Goal: Transaction & Acquisition: Purchase product/service

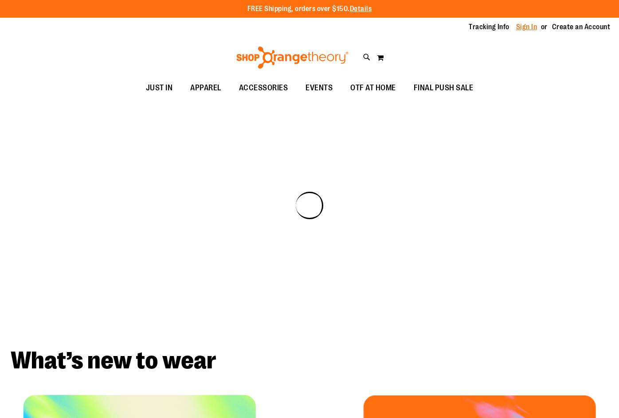
type input "**********"
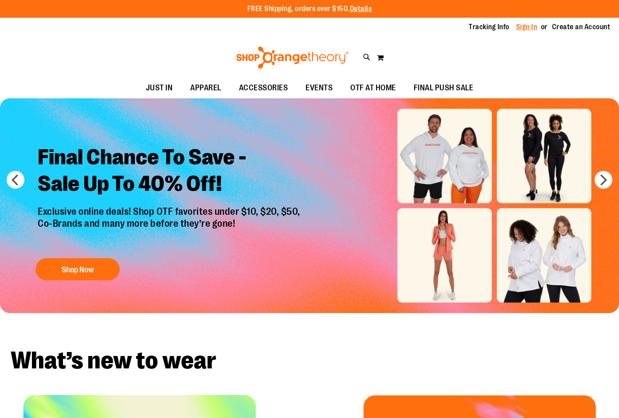
click at [529, 27] on link "Sign In" at bounding box center [526, 27] width 21 height 10
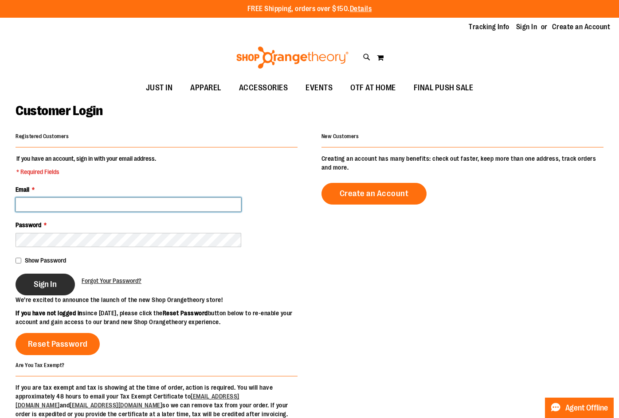
type input "**********"
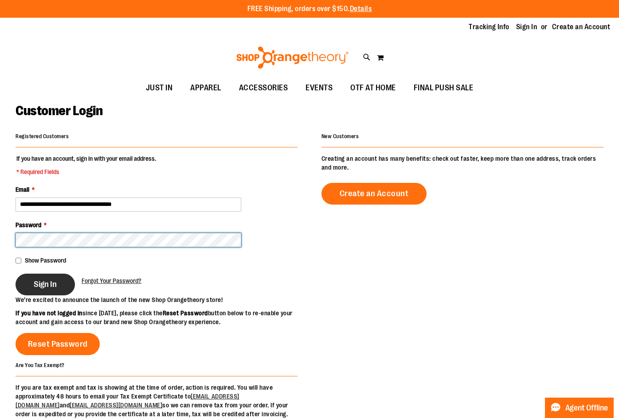
type input "**********"
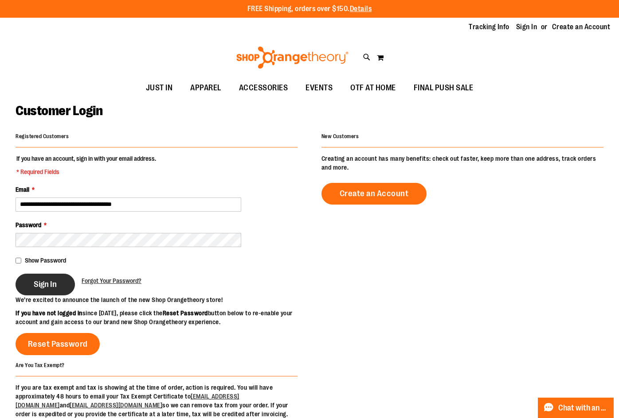
click at [50, 292] on button "Sign In" at bounding box center [45, 285] width 59 height 22
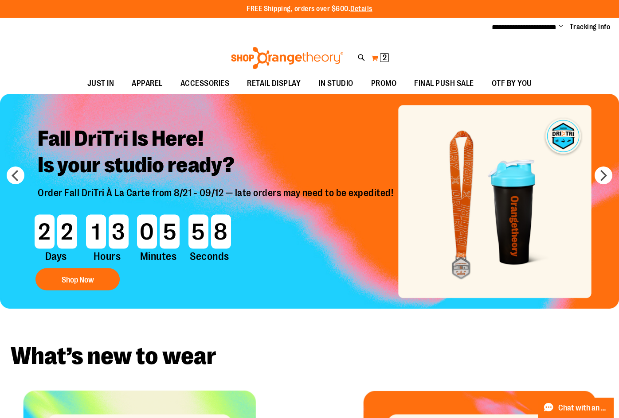
type input "**********"
click at [385, 55] on span "2" at bounding box center [384, 57] width 4 height 9
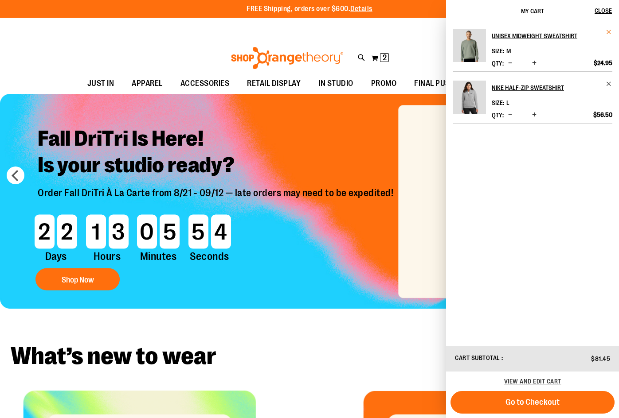
click at [609, 32] on span "Remove item" at bounding box center [608, 32] width 7 height 7
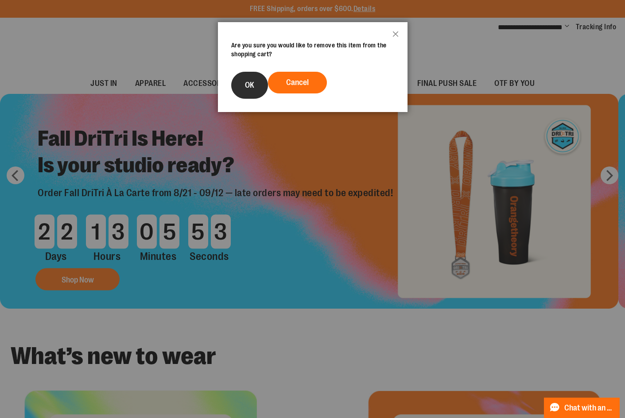
click at [255, 93] on button "OK" at bounding box center [249, 85] width 37 height 27
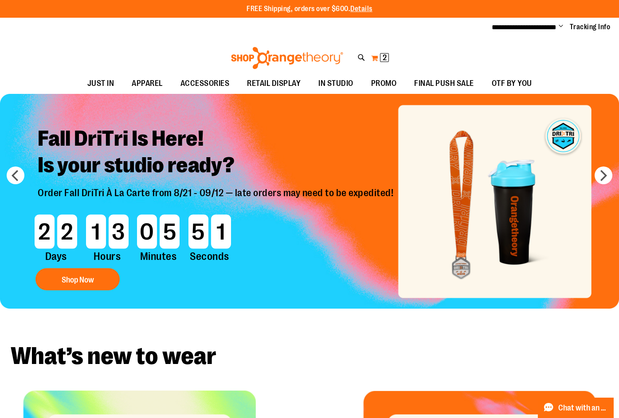
click at [382, 56] on span "2" at bounding box center [384, 57] width 4 height 9
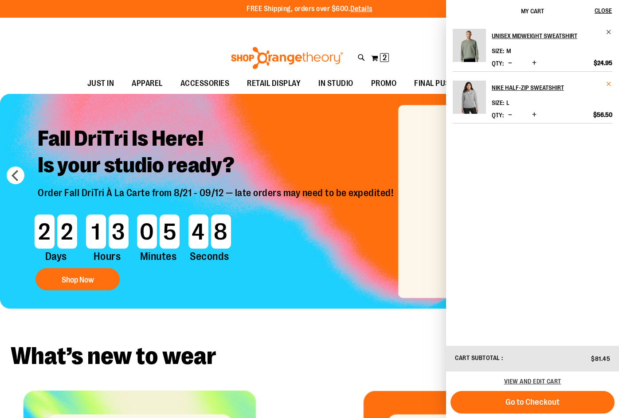
click at [609, 83] on span "Remove item" at bounding box center [608, 84] width 7 height 7
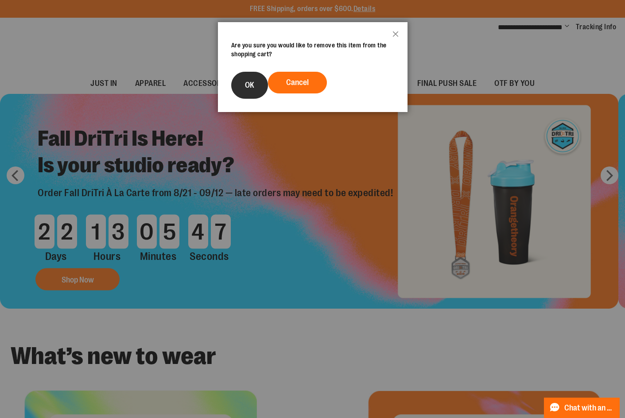
click at [254, 86] on span "OK" at bounding box center [249, 85] width 9 height 9
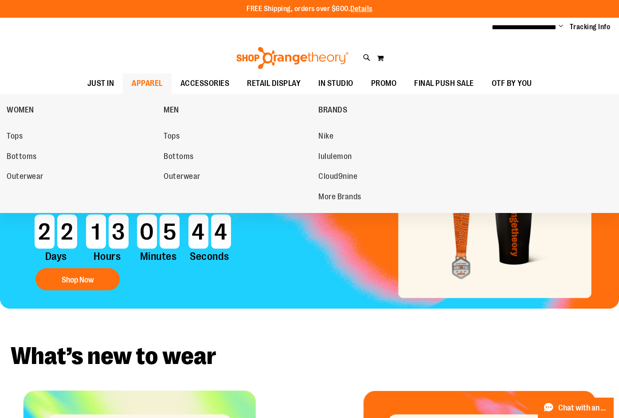
click at [148, 80] on span "APPAREL" at bounding box center [147, 84] width 31 height 20
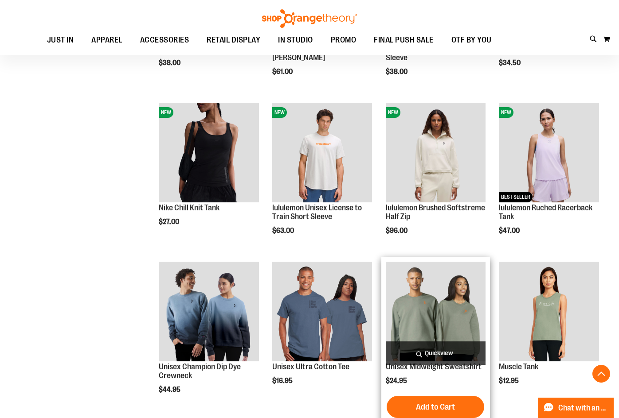
scroll to position [443, 0]
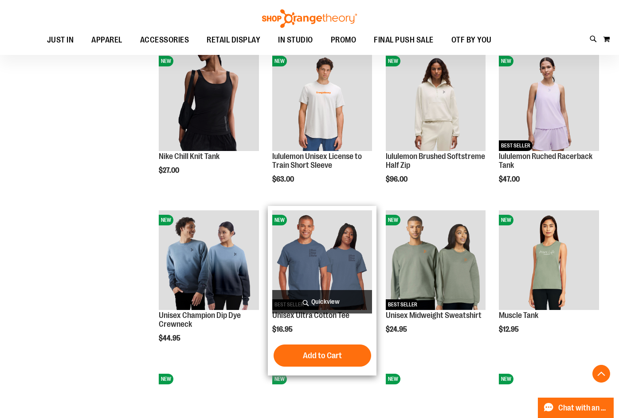
type input "**********"
click at [310, 254] on img "product" at bounding box center [322, 260] width 100 height 100
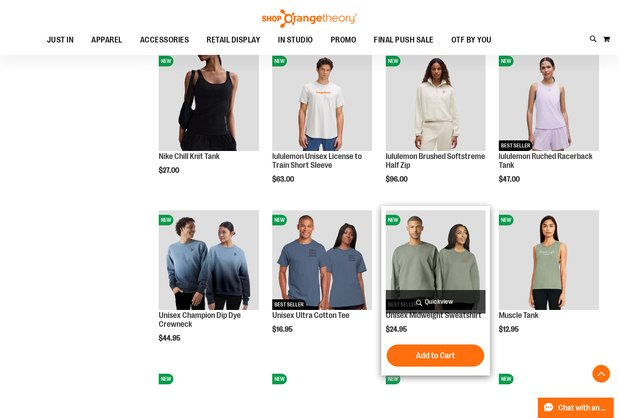
scroll to position [473, 0]
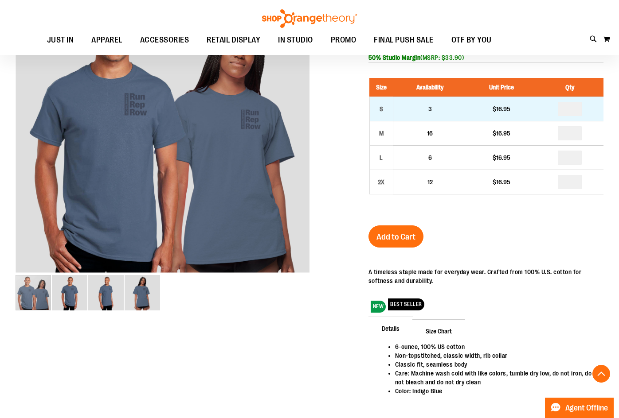
scroll to position [89, 0]
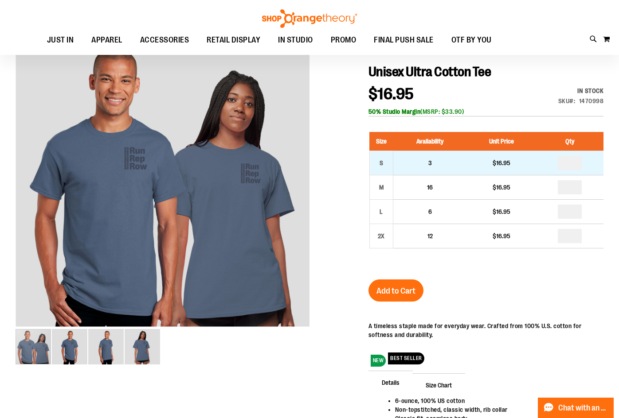
type input "**********"
drag, startPoint x: 575, startPoint y: 162, endPoint x: 569, endPoint y: 163, distance: 5.9
click at [569, 163] on input "number" at bounding box center [569, 163] width 24 height 14
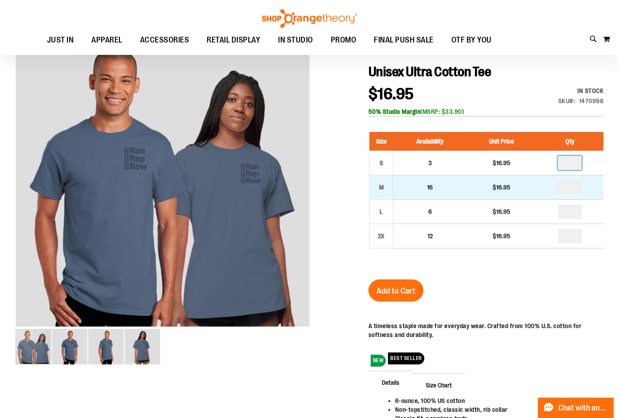
type input "*"
drag, startPoint x: 576, startPoint y: 185, endPoint x: 561, endPoint y: 184, distance: 14.6
type input "*"
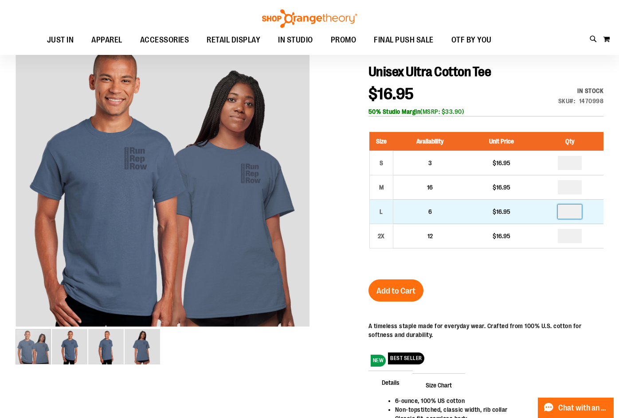
drag, startPoint x: 578, startPoint y: 212, endPoint x: 567, endPoint y: 212, distance: 11.1
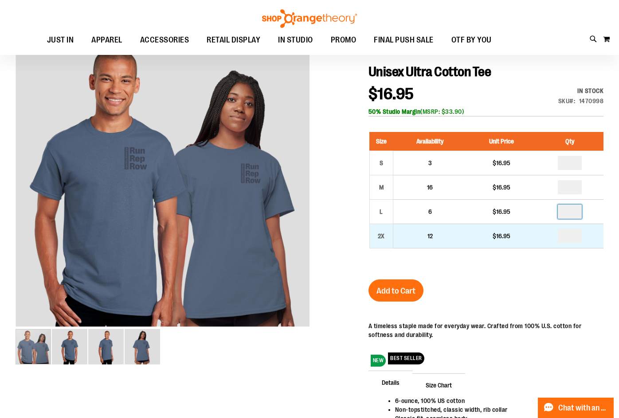
type input "*"
drag, startPoint x: 576, startPoint y: 235, endPoint x: 566, endPoint y: 234, distance: 9.8
type input "*"
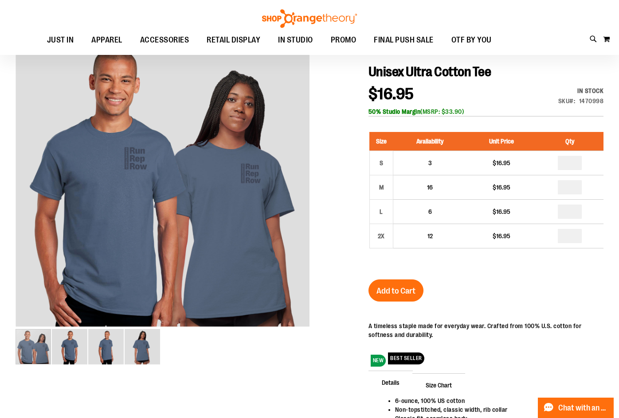
click at [529, 284] on div "Unisex Ultra Cotton Tee $16.95 In stock Only %1 left SKU 1470998 50% Studio Mar…" at bounding box center [485, 275] width 235 height 422
click at [410, 291] on span "Add to Cart" at bounding box center [395, 291] width 39 height 10
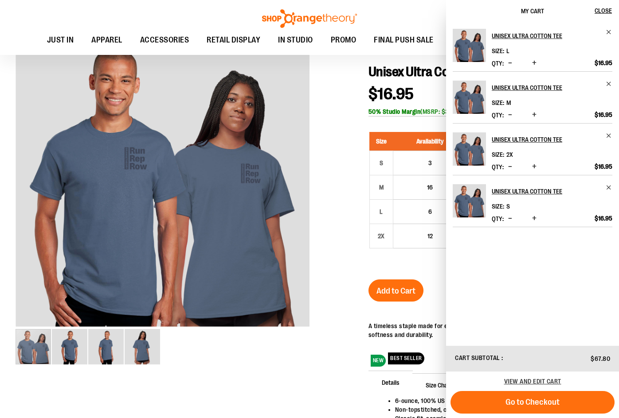
click at [331, 98] on div at bounding box center [310, 260] width 588 height 451
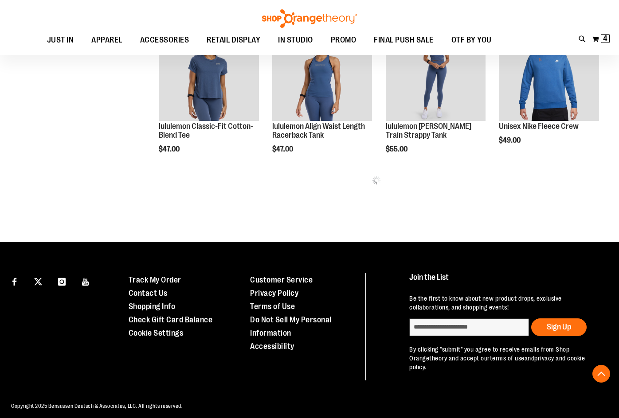
scroll to position [380, 0]
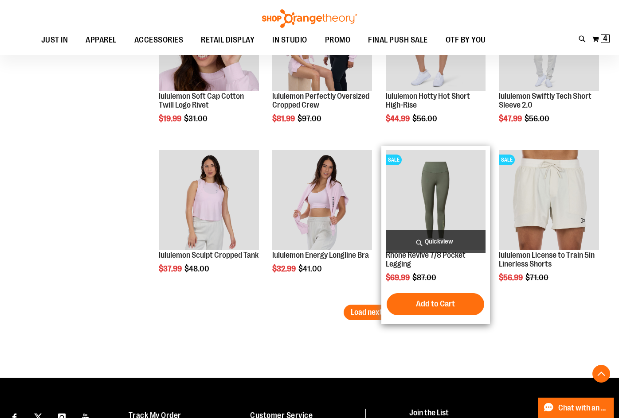
scroll to position [1222, 0]
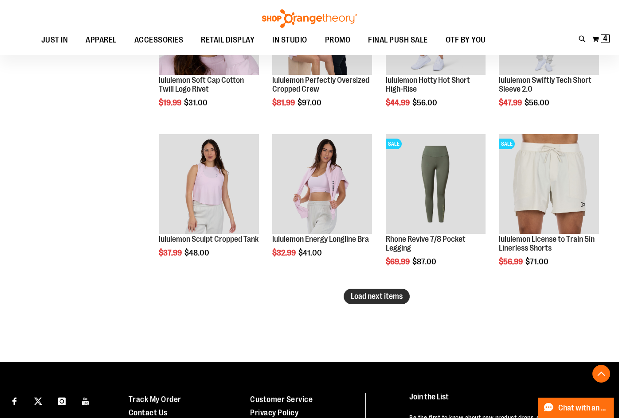
type input "**********"
click at [376, 294] on span "Load next items" at bounding box center [377, 296] width 52 height 9
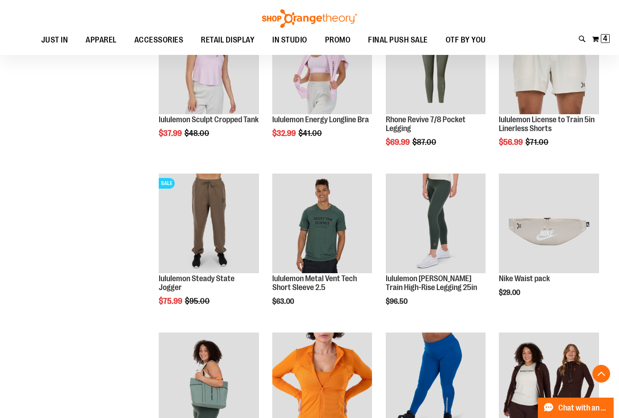
scroll to position [1355, 0]
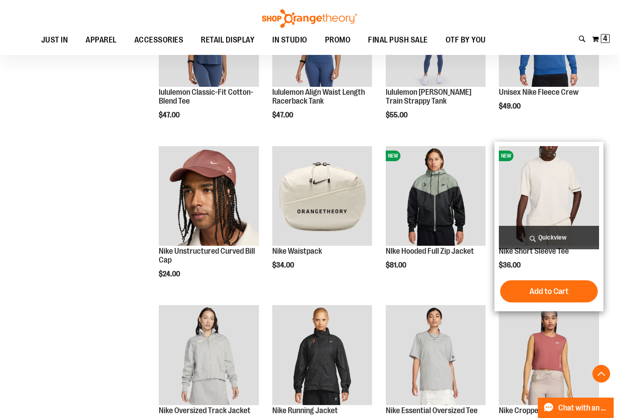
scroll to position [487, 0]
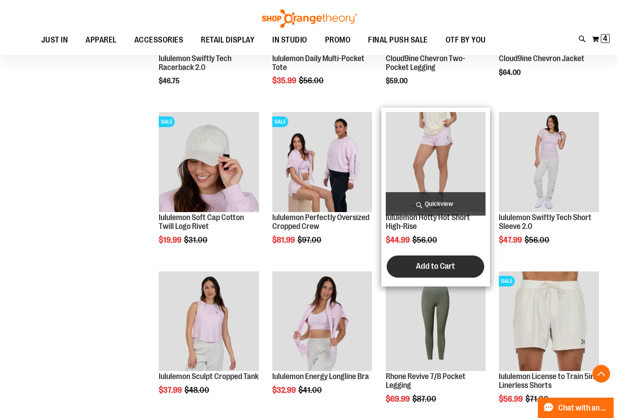
scroll to position [1107, 0]
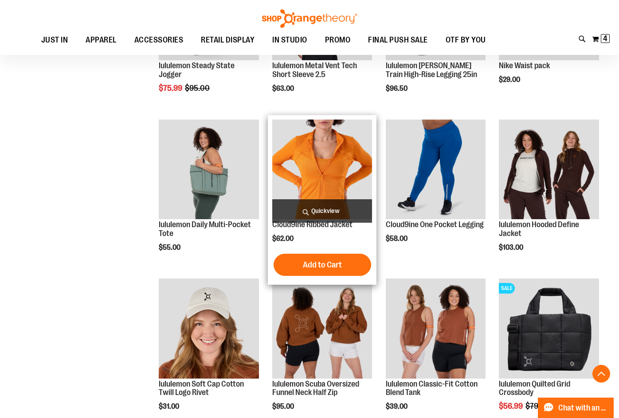
scroll to position [1595, 0]
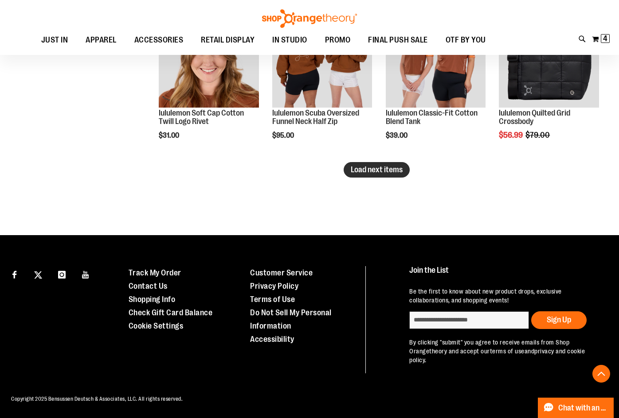
click at [362, 175] on button "Load next items" at bounding box center [376, 170] width 66 height 16
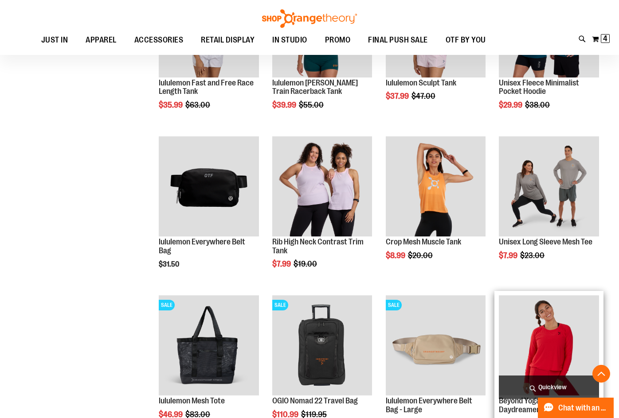
scroll to position [2025, 0]
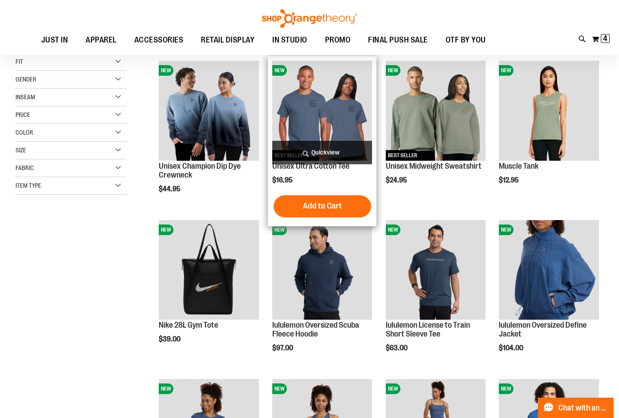
scroll to position [132, 0]
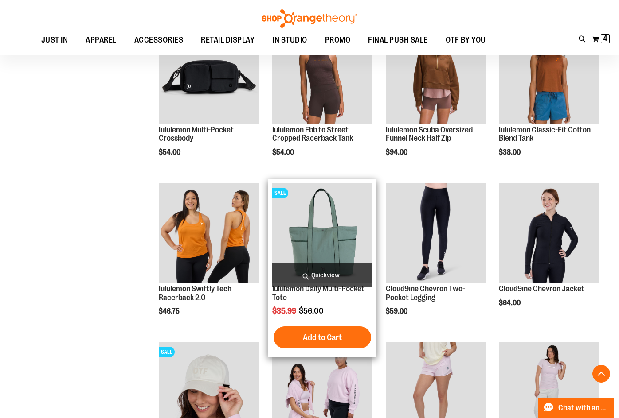
scroll to position [886, 0]
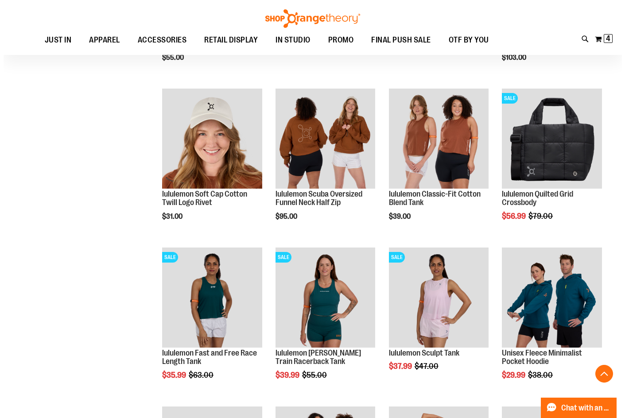
scroll to position [1772, 0]
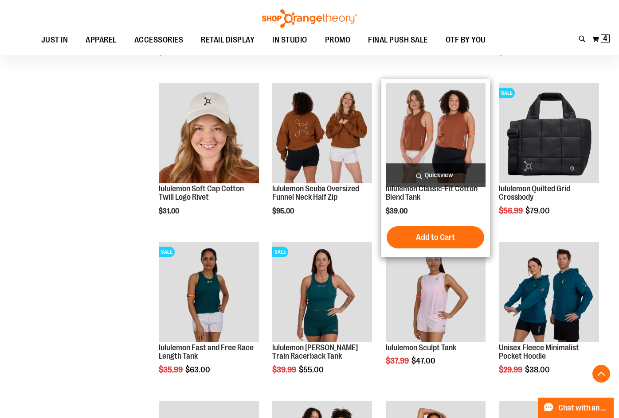
click at [447, 176] on span "Quickview" at bounding box center [436, 175] width 100 height 23
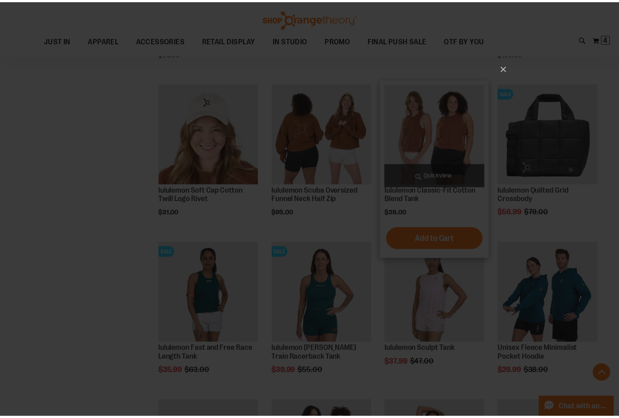
scroll to position [0, 0]
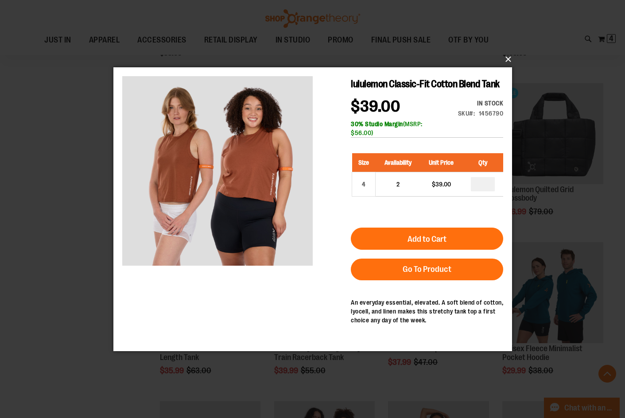
click at [507, 59] on button "×" at bounding box center [315, 59] width 399 height 19
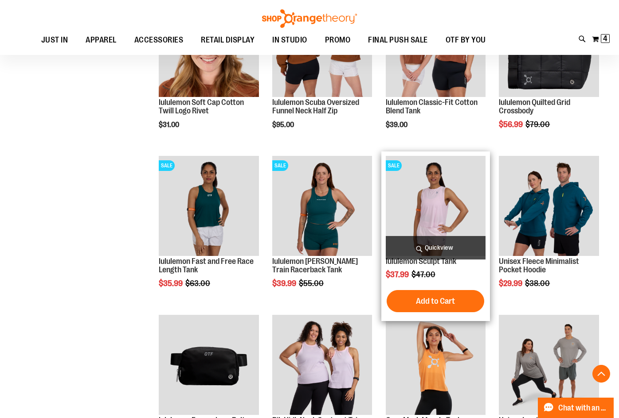
scroll to position [1861, 0]
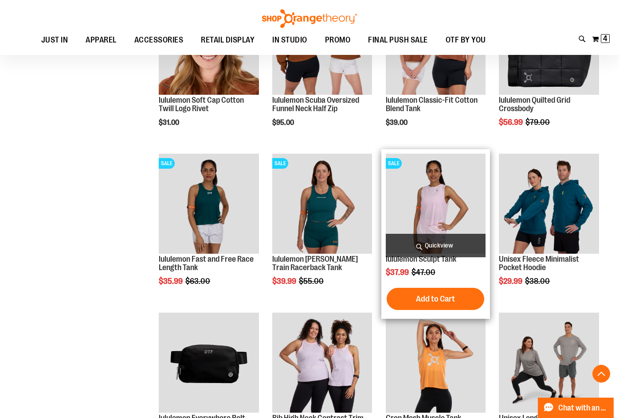
click at [444, 189] on img "product" at bounding box center [436, 204] width 100 height 100
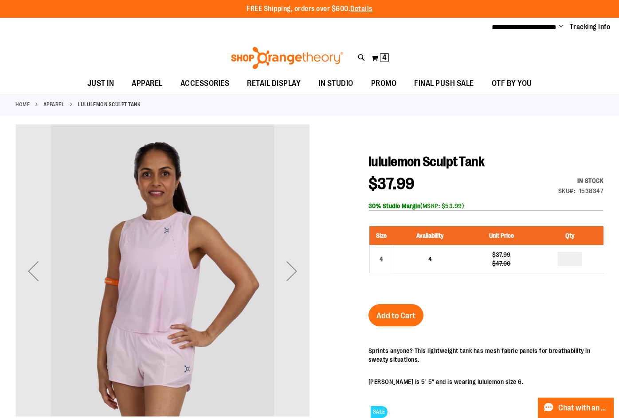
type input "**********"
drag, startPoint x: 237, startPoint y: 64, endPoint x: 189, endPoint y: 62, distance: 48.4
drag, startPoint x: 189, startPoint y: 62, endPoint x: 91, endPoint y: 65, distance: 97.5
click at [91, 65] on div "Toggle Nav Search Popular Suggestions Advanced Search" at bounding box center [309, 56] width 619 height 36
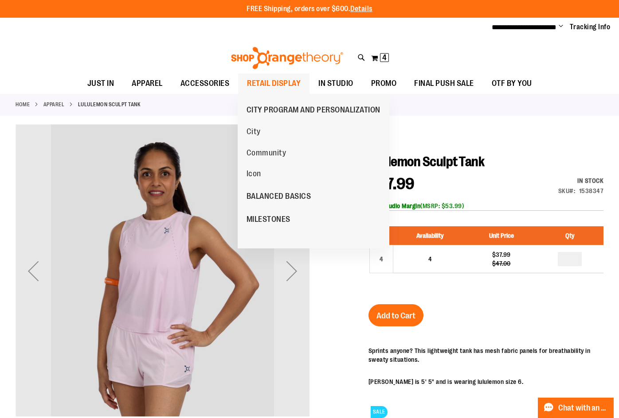
click at [280, 83] on span "RETAIL DISPLAY" at bounding box center [274, 84] width 54 height 20
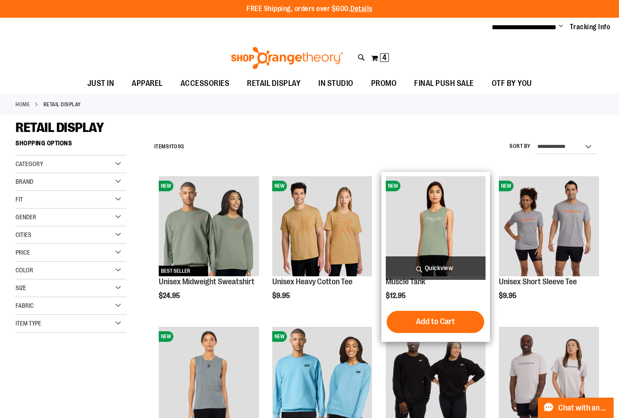
type input "**********"
click at [437, 220] on img "product" at bounding box center [436, 226] width 100 height 100
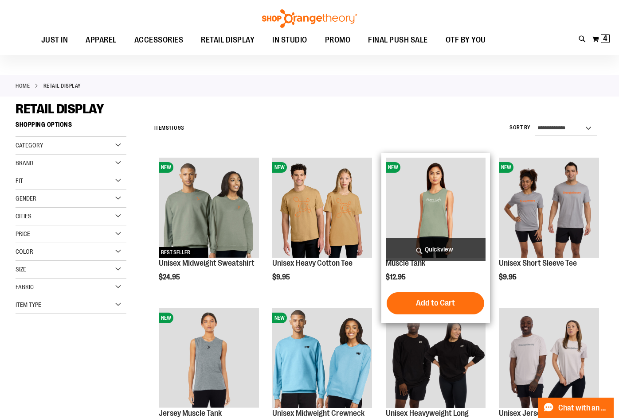
scroll to position [66, 0]
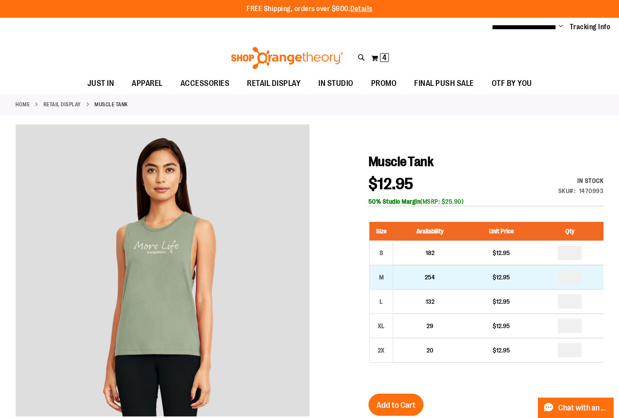
scroll to position [44, 0]
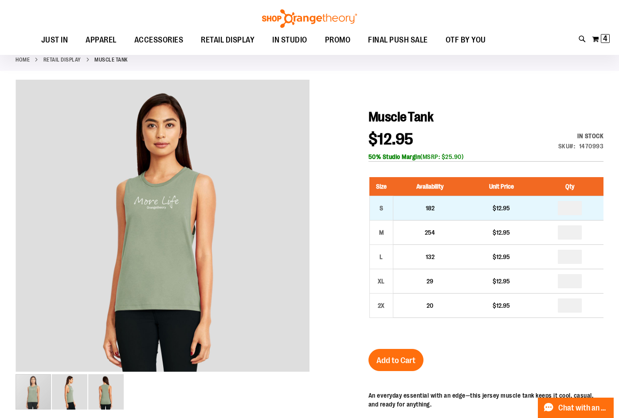
type input "**********"
drag, startPoint x: 565, startPoint y: 209, endPoint x: 579, endPoint y: 207, distance: 13.9
click at [579, 207] on input "number" at bounding box center [569, 208] width 24 height 14
type input "*"
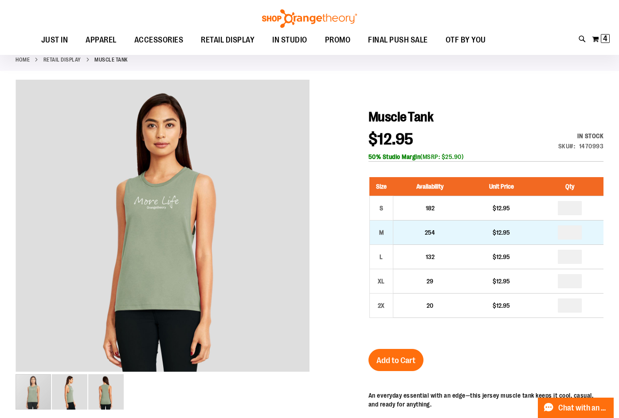
drag, startPoint x: 568, startPoint y: 230, endPoint x: 588, endPoint y: 227, distance: 20.3
type input "*"
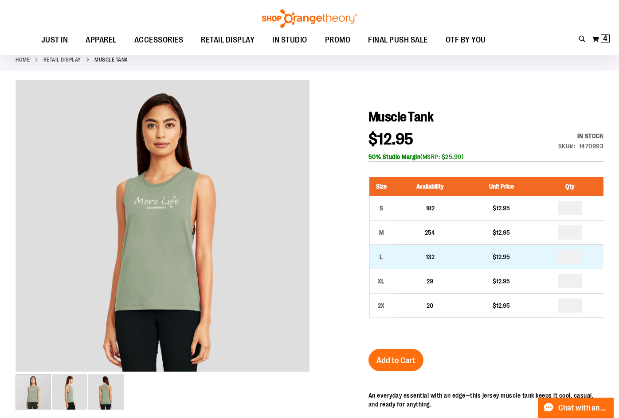
type input "*"
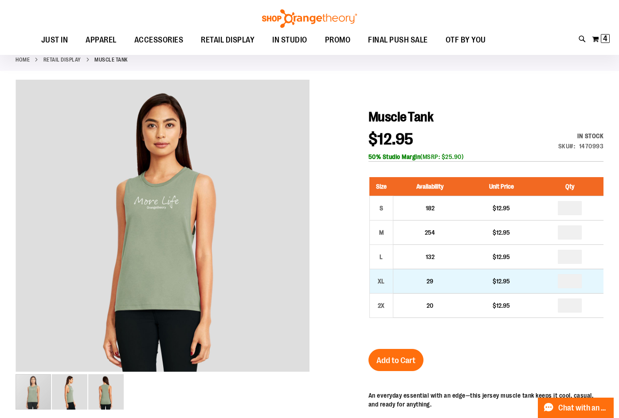
type input "*"
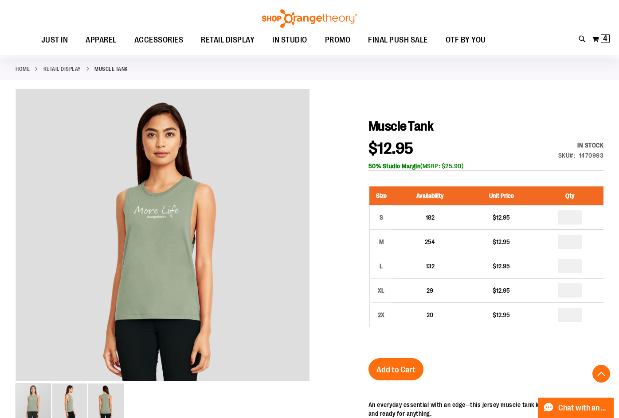
scroll to position [177, 0]
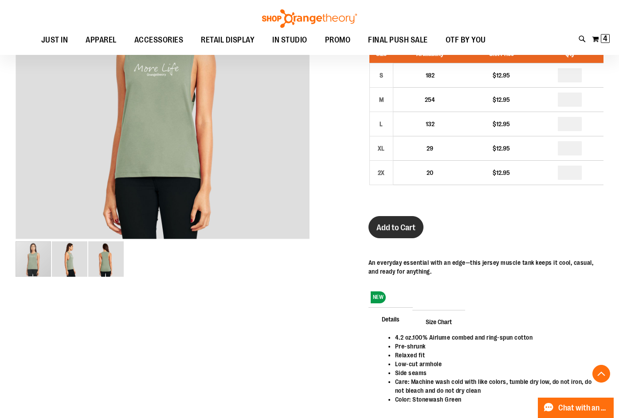
click at [408, 230] on span "Add to Cart" at bounding box center [395, 228] width 39 height 10
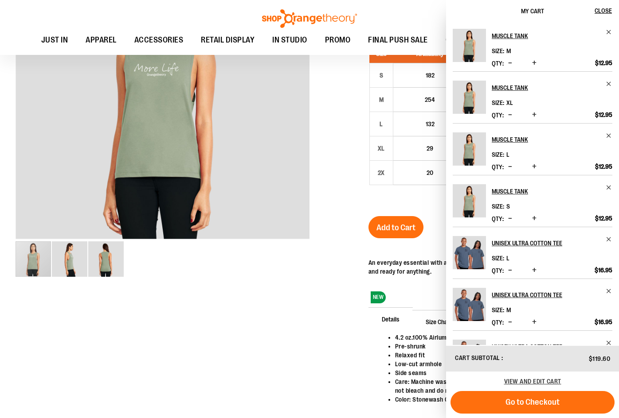
scroll to position [0, 0]
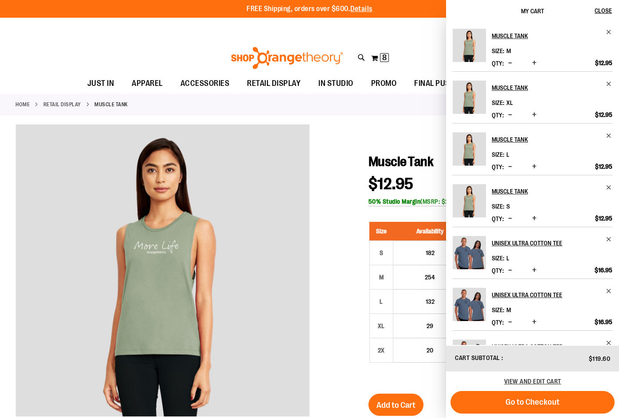
click at [405, 38] on div "Toggle Nav Search Popular Suggestions Advanced Search" at bounding box center [309, 56] width 619 height 36
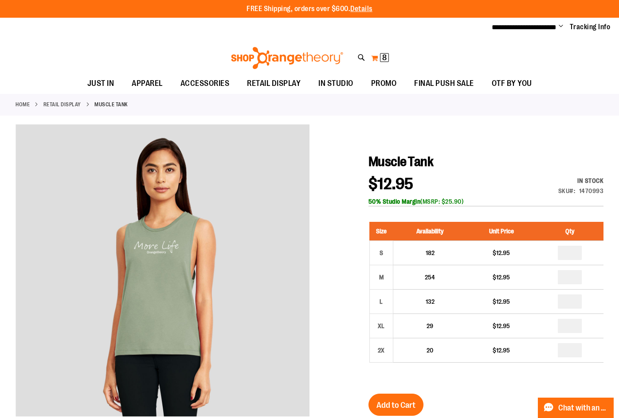
click at [378, 58] on button "My Cart 8 8 items" at bounding box center [379, 58] width 19 height 14
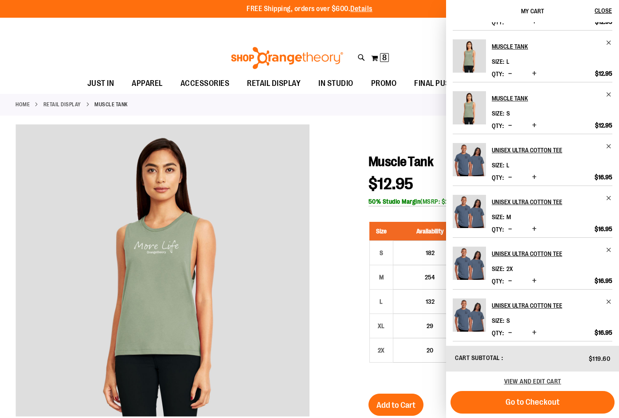
scroll to position [96, 0]
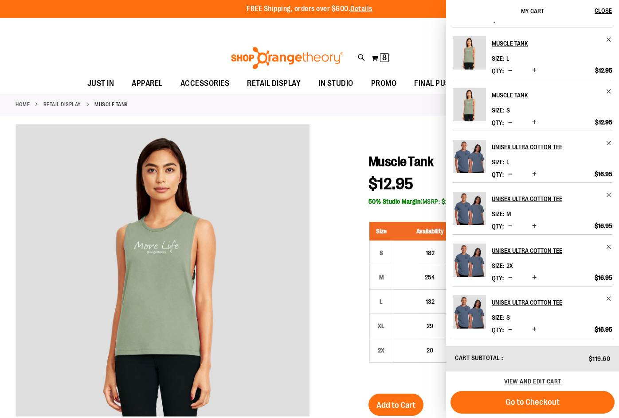
click at [372, 127] on div at bounding box center [310, 371] width 588 height 493
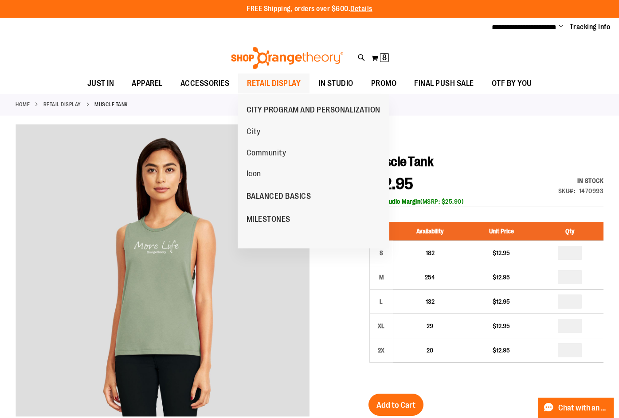
click at [280, 82] on span "RETAIL DISPLAY" at bounding box center [274, 84] width 54 height 20
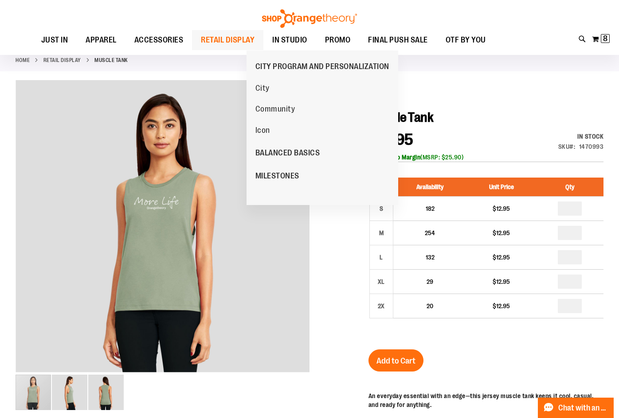
scroll to position [44, 0]
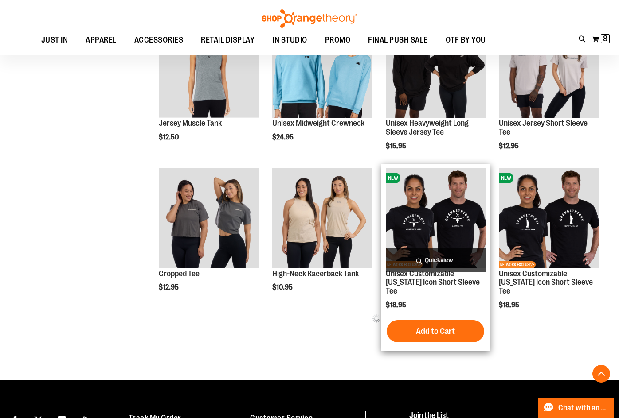
scroll to position [444, 0]
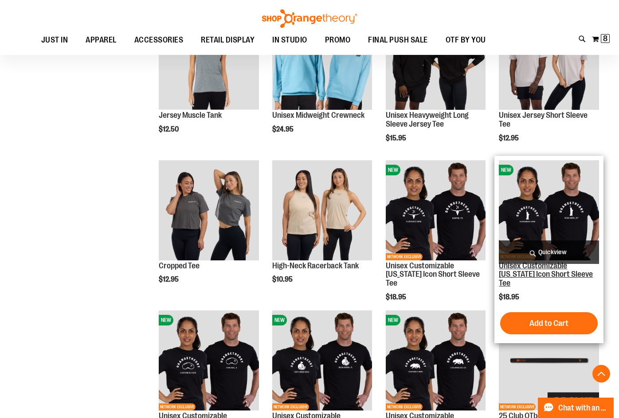
scroll to position [311, 0]
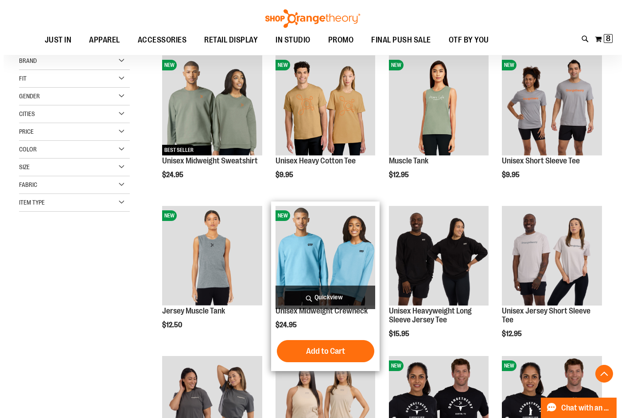
scroll to position [133, 0]
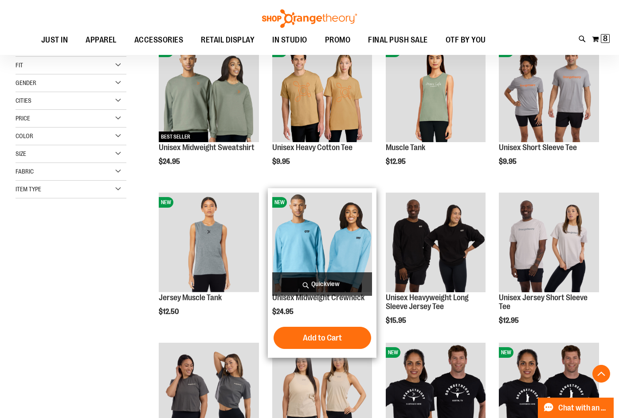
type input "**********"
click at [333, 284] on span "Quickview" at bounding box center [322, 284] width 100 height 23
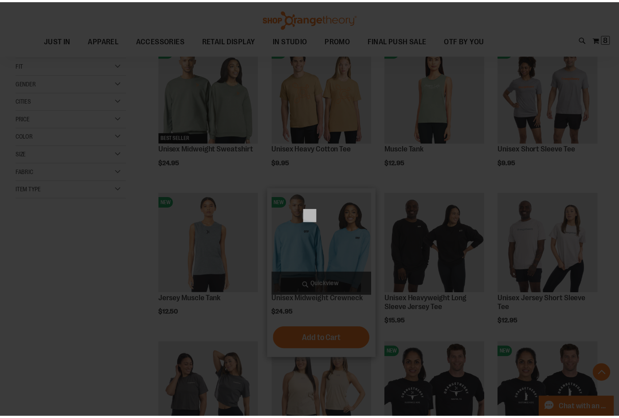
scroll to position [0, 0]
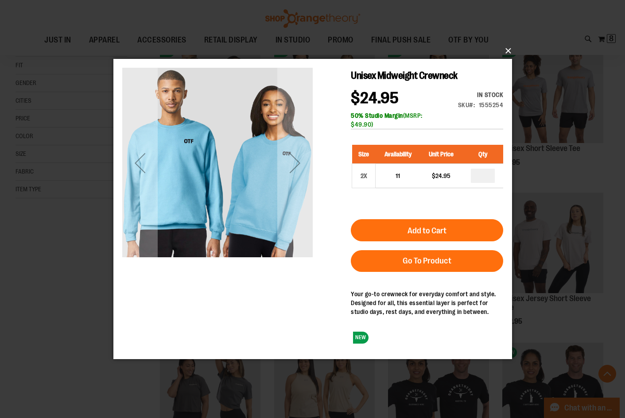
click at [508, 48] on button "×" at bounding box center [315, 50] width 399 height 19
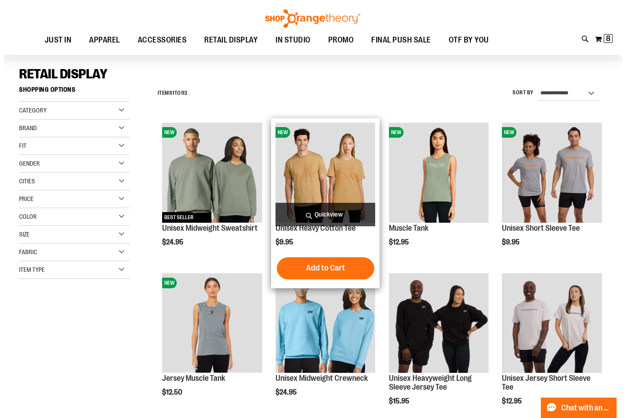
scroll to position [45, 0]
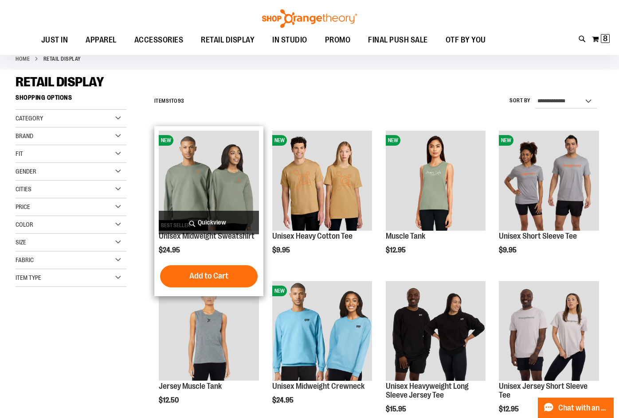
click at [234, 223] on span "Quickview" at bounding box center [209, 222] width 100 height 23
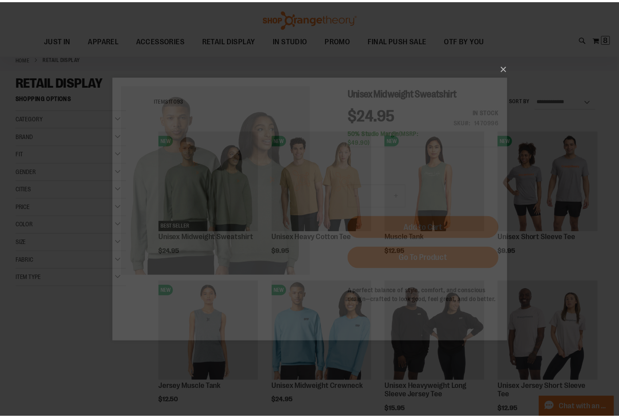
scroll to position [0, 0]
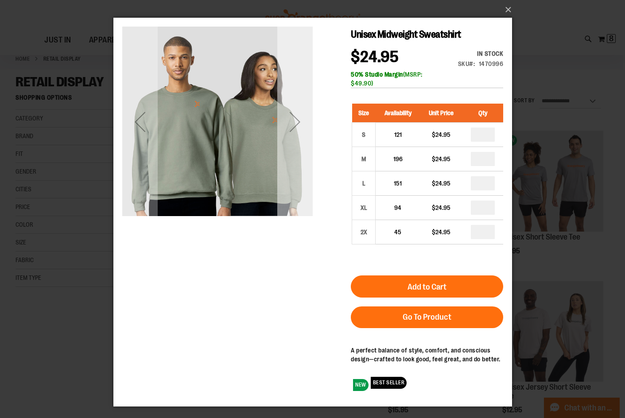
click at [293, 134] on div "Next" at bounding box center [294, 121] width 35 height 35
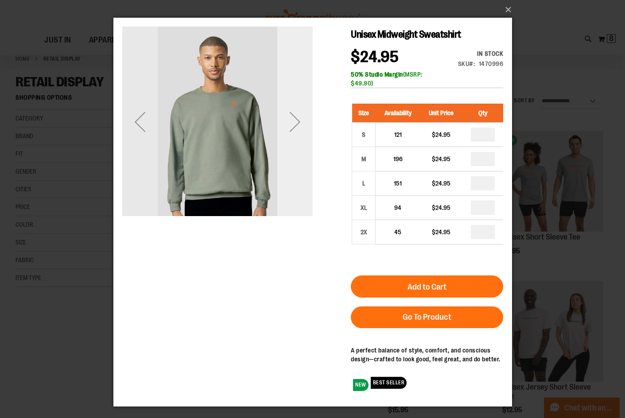
click at [293, 132] on div "Next" at bounding box center [294, 121] width 35 height 35
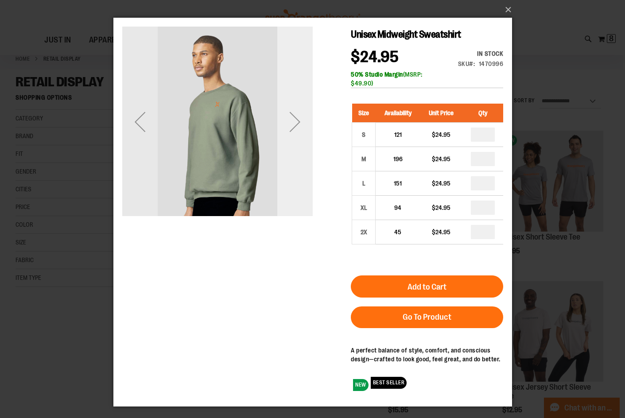
click at [293, 132] on div "Next" at bounding box center [294, 121] width 35 height 35
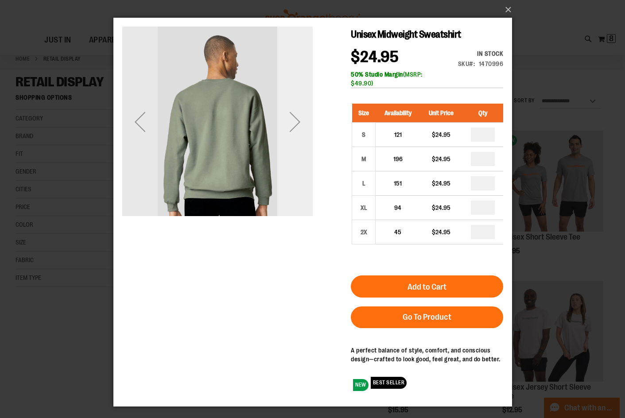
click at [293, 132] on div "Next" at bounding box center [294, 121] width 35 height 35
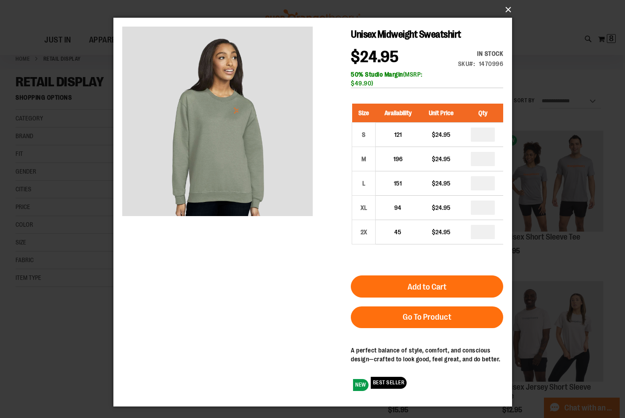
click at [512, 10] on button "×" at bounding box center [315, 9] width 399 height 19
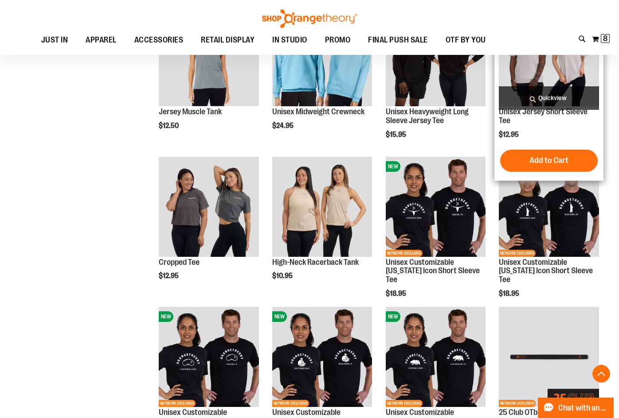
scroll to position [355, 0]
